Goal: Check status: Check status

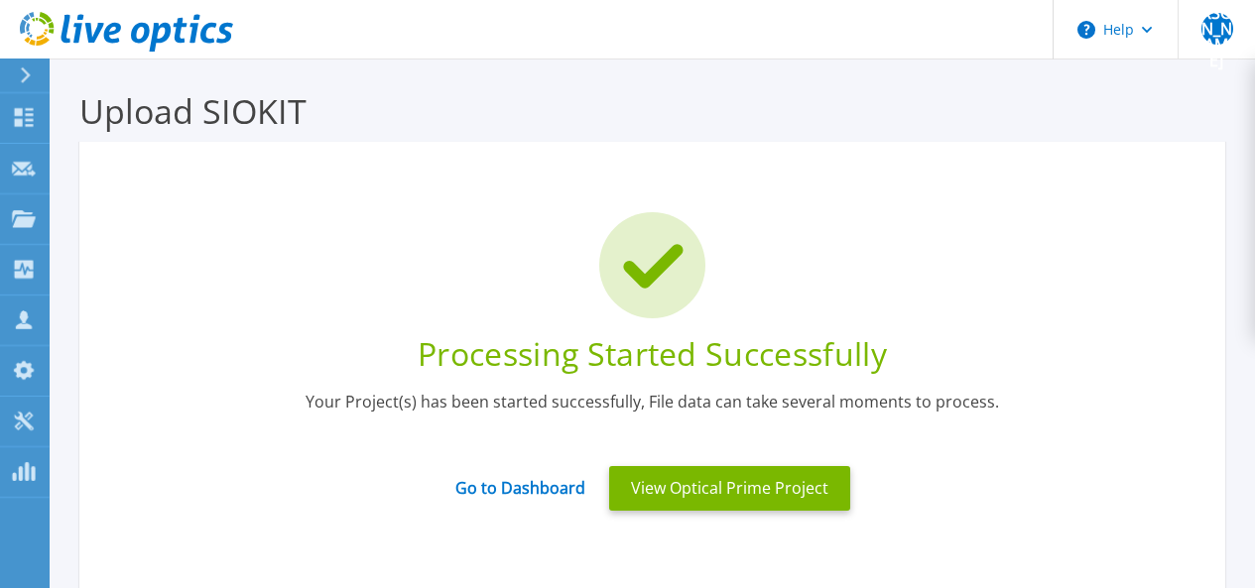
scroll to position [97, 0]
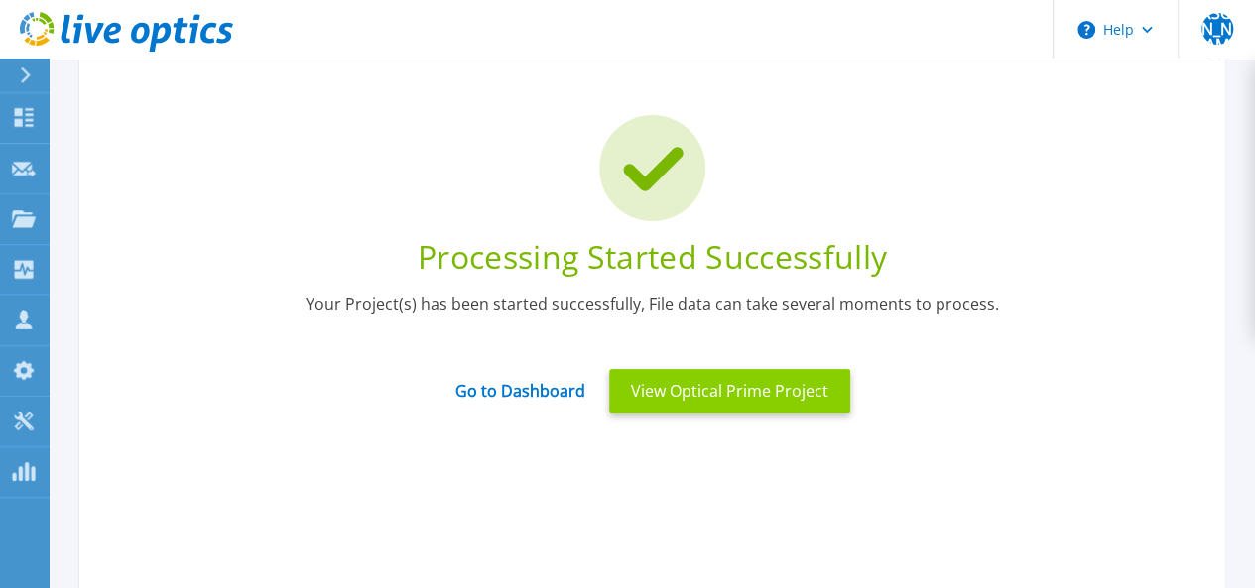
click at [651, 390] on button "View Optical Prime Project" at bounding box center [729, 391] width 241 height 45
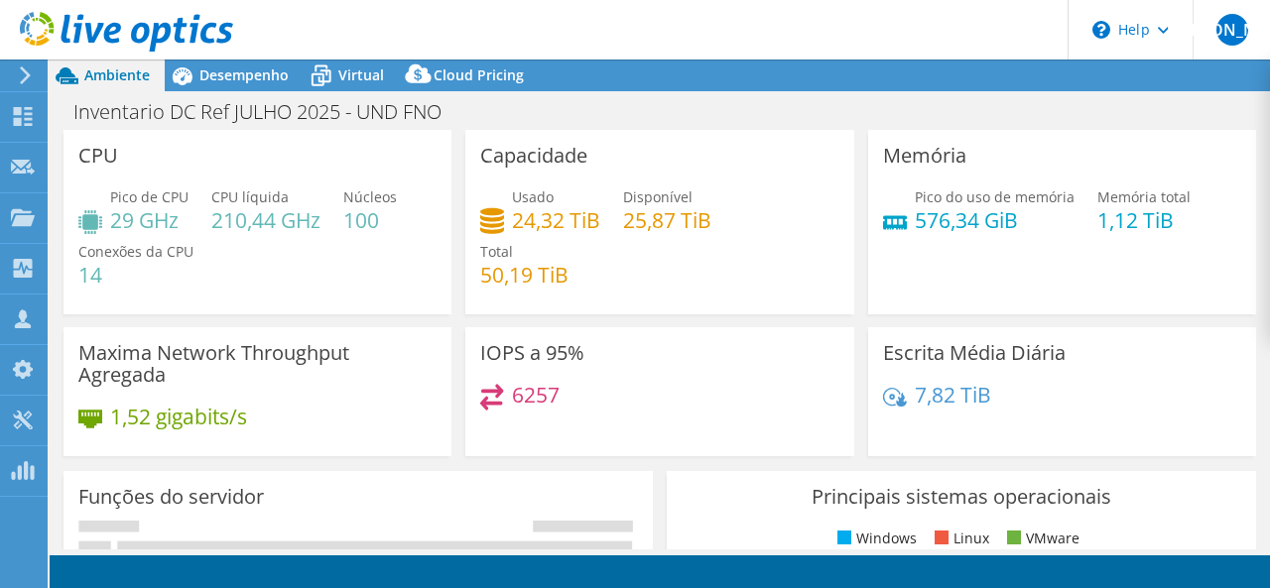
select select "USD"
